Goal: Task Accomplishment & Management: Manage account settings

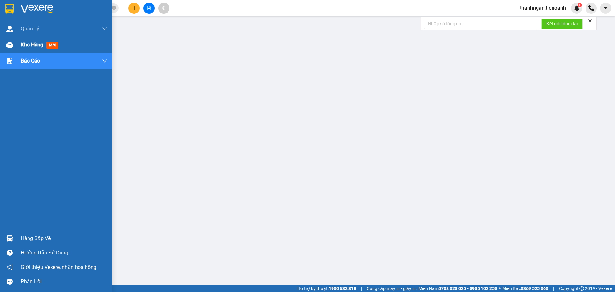
click at [35, 47] on span "Kho hàng" at bounding box center [32, 45] width 22 height 6
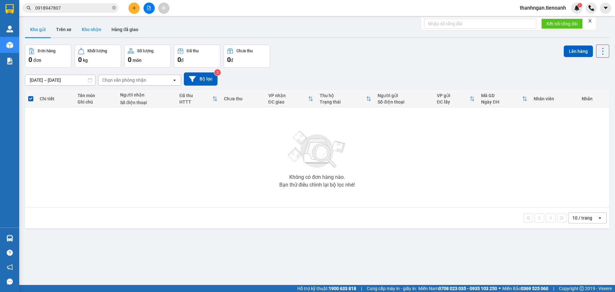
click at [93, 27] on button "Kho nhận" at bounding box center [92, 29] width 30 height 15
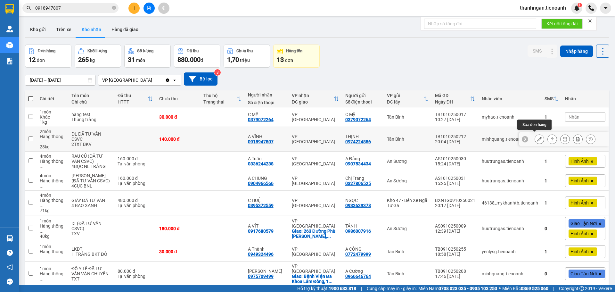
click at [538, 137] on icon at bounding box center [540, 139] width 4 height 4
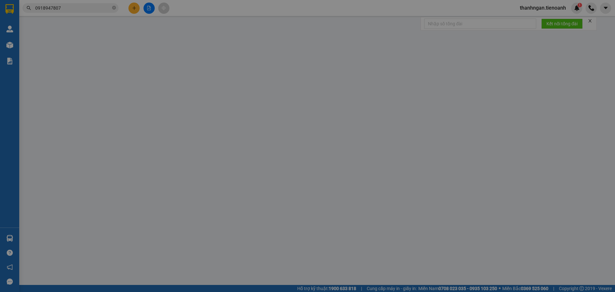
type input "0918947807"
type input "A VĨNH"
type input "0974224886"
type input "THỊNH"
type input "0"
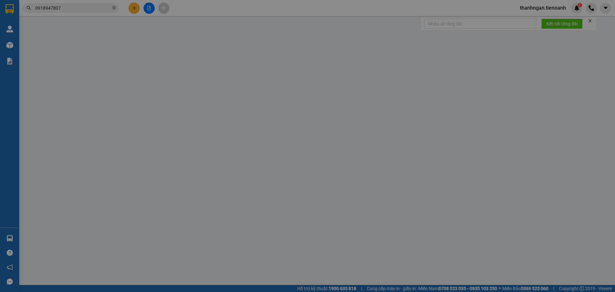
type input "140.000"
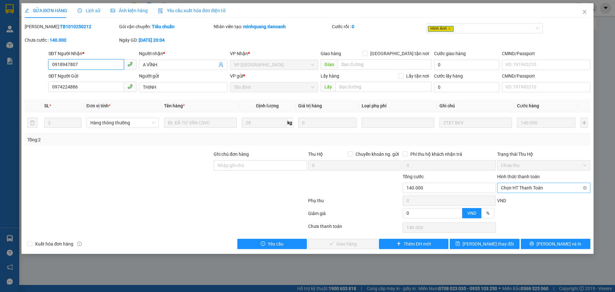
click at [543, 187] on span "Chọn HT Thanh Toán" at bounding box center [544, 188] width 86 height 10
click at [523, 200] on div "Tại văn phòng" at bounding box center [544, 200] width 86 height 7
type input "0"
click at [363, 244] on span "[PERSON_NAME] và Giao hàng" at bounding box center [352, 243] width 62 height 7
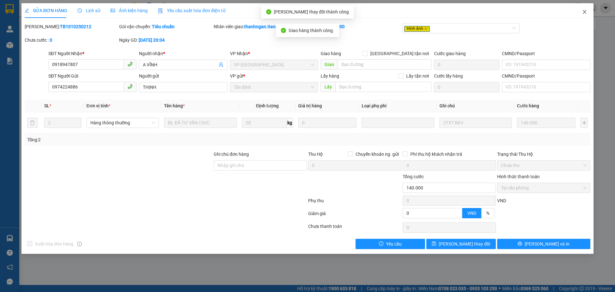
click at [584, 13] on icon "close" at bounding box center [585, 12] width 4 height 4
